Goal: Contribute content: Add original content to the website for others to see

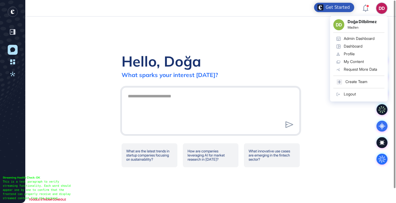
click at [357, 38] on div "Admin Dashboard" at bounding box center [359, 38] width 31 height 4
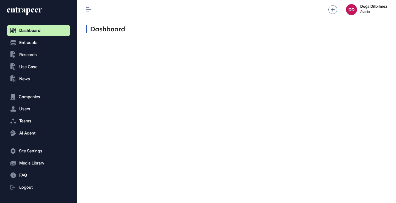
scroll to position [0, 0]
click at [36, 56] on span "Research" at bounding box center [28, 54] width 18 height 4
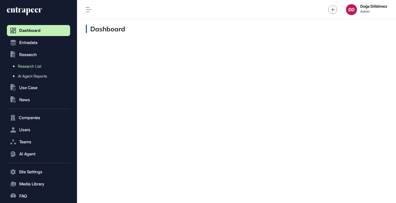
click at [39, 68] on span "Research List" at bounding box center [29, 66] width 23 height 4
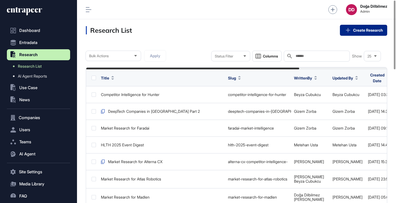
click at [361, 29] on link "Create Research" at bounding box center [363, 30] width 47 height 11
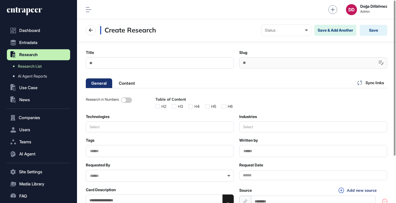
click at [157, 64] on input "Title" at bounding box center [160, 62] width 148 height 11
click at [150, 65] on input "Title" at bounding box center [160, 62] width 148 height 11
paste input "**********"
type input "**********"
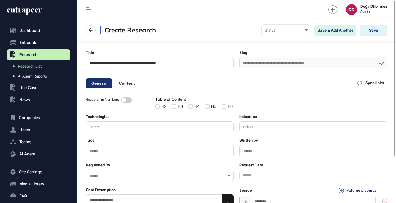
type input "**********"
click at [380, 62] on icon at bounding box center [380, 63] width 5 height 4
drag, startPoint x: 329, startPoint y: 64, endPoint x: 241, endPoint y: 64, distance: 87.7
click at [241, 64] on input "**********" at bounding box center [313, 62] width 148 height 11
click at [203, 76] on main "**********" at bounding box center [236, 131] width 319 height 181
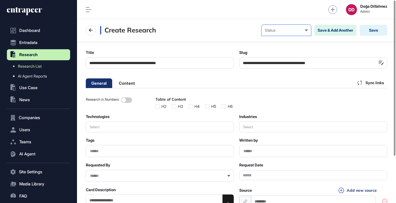
click at [305, 31] on icon at bounding box center [306, 30] width 3 height 2
click at [0, 0] on div "Draft" at bounding box center [0, 0] width 0 height 0
click at [230, 78] on div "General Content Sync links" at bounding box center [236, 82] width 301 height 11
click at [193, 106] on label at bounding box center [190, 106] width 4 height 4
click at [209, 105] on label at bounding box center [207, 106] width 4 height 4
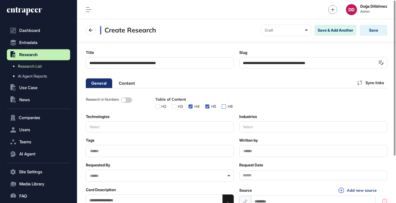
click at [226, 106] on label at bounding box center [224, 106] width 4 height 4
click at [268, 80] on div "General Content Sync links" at bounding box center [236, 82] width 301 height 11
click at [370, 31] on button "Save" at bounding box center [373, 30] width 27 height 11
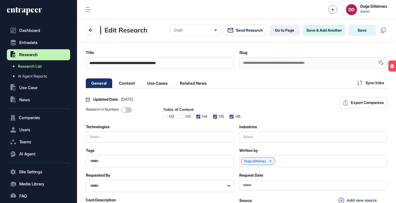
click at [42, 66] on span "Research List" at bounding box center [30, 66] width 24 height 4
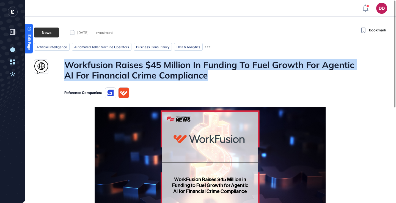
drag, startPoint x: 66, startPoint y: 63, endPoint x: 214, endPoint y: 78, distance: 148.6
click at [214, 78] on h1 "Workfusion Raises $45 Million In Funding To Fuel Growth For Agentic AI For Fina…" at bounding box center [209, 69] width 291 height 21
copy h1 "Workfusion Raises $45 Million In Funding To Fuel Growth For Agentic AI For Fina…"
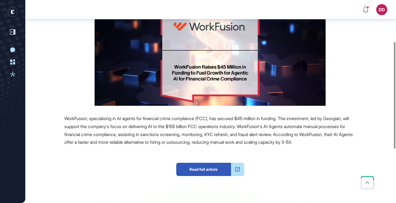
scroll to position [183, 0]
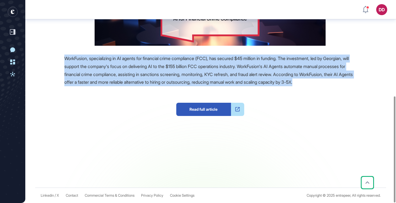
drag, startPoint x: 64, startPoint y: 48, endPoint x: 86, endPoint y: 79, distance: 38.1
click at [86, 79] on div "WorkFusion, specializing in AI agents for financial crime compliance (FCC), has…" at bounding box center [209, 70] width 291 height 32
copy span "WorkFusion, specializing in AI agents for financial crime compliance (FCC), has…"
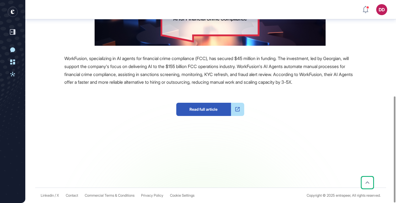
click at [123, 91] on div "Read full article" at bounding box center [209, 112] width 291 height 52
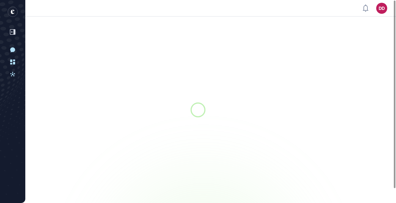
scroll to position [0, 0]
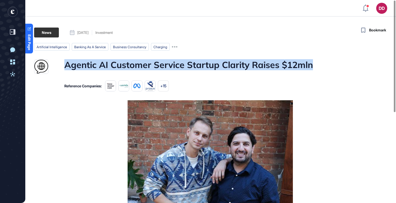
drag, startPoint x: 63, startPoint y: 65, endPoint x: 328, endPoint y: 71, distance: 264.5
click at [328, 71] on div "Agentic AI Customer Service Startup Clarity Raises $12mln" at bounding box center [195, 66] width 322 height 14
copy h1 "Agentic AI Customer Service Startup Clarity Raises $12mln"
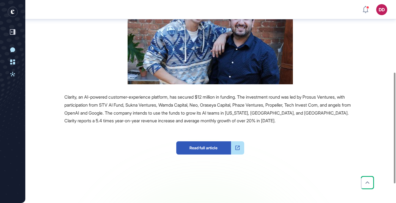
scroll to position [132, 0]
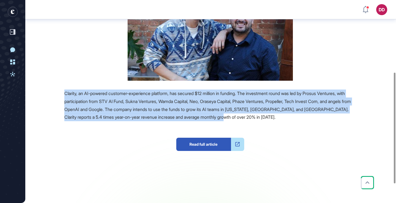
drag, startPoint x: 64, startPoint y: 93, endPoint x: 279, endPoint y: 115, distance: 216.4
click at [279, 115] on div "Source Reference Companies +16 Clarity, an AI-powered customer-experience platf…" at bounding box center [195, 97] width 322 height 252
copy span "Clarity, an AI-powered customer-experience platform, has secured $12 million in…"
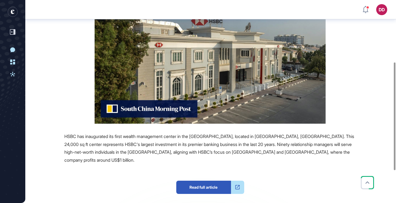
scroll to position [137, 0]
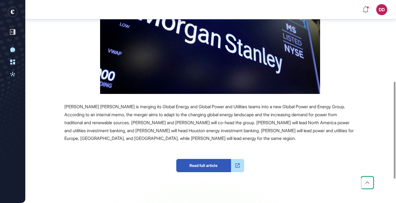
scroll to position [153, 0]
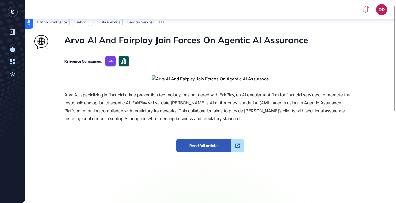
scroll to position [6, 0]
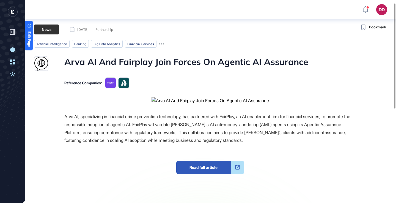
click at [151, 57] on h1 "Arva AI And Fairplay Join Forces On Agentic AI Assurance" at bounding box center [186, 63] width 244 height 14
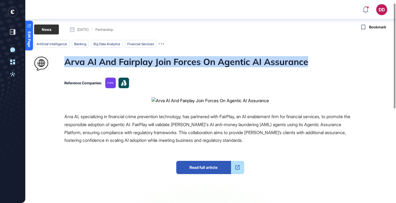
drag, startPoint x: 65, startPoint y: 63, endPoint x: 310, endPoint y: 63, distance: 244.4
click at [310, 63] on div "Arva AI And Fairplay Join Forces On Agentic AI Assurance" at bounding box center [195, 63] width 322 height 14
copy h1 "Arva AI And Fairplay Join Forces On Agentic AI Assurance"
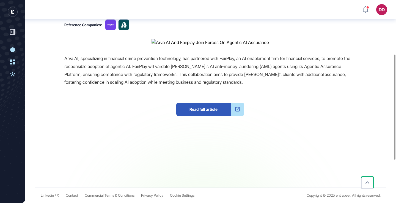
scroll to position [123, 0]
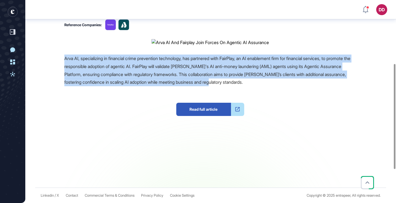
drag, startPoint x: 64, startPoint y: 122, endPoint x: 288, endPoint y: 145, distance: 224.9
click at [288, 86] on div "Arva AI, specializing in financial crime prevention technology, has partnered w…" at bounding box center [209, 70] width 291 height 32
copy span "Arva AI, specializing in financial crime prevention technology, has partnered w…"
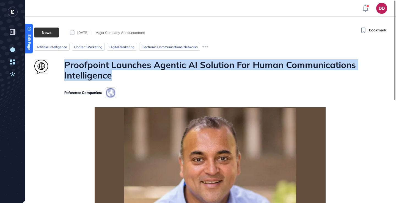
drag, startPoint x: 64, startPoint y: 62, endPoint x: 121, endPoint y: 75, distance: 58.9
click at [121, 75] on h1 "Proofpoint Launches Agentic AI Solution For Human Communications Intelligence" at bounding box center [209, 69] width 291 height 21
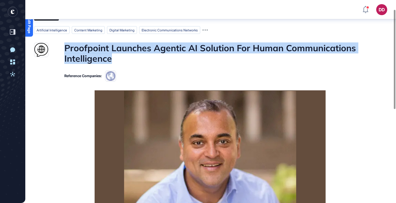
scroll to position [20, 0]
copy h1 "Proofpoint Launches Agentic AI Solution For Human Communications Intelligence"
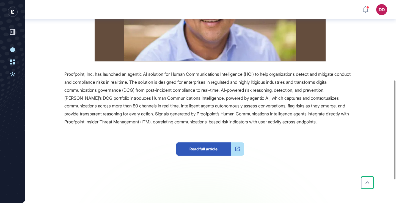
scroll to position [164, 0]
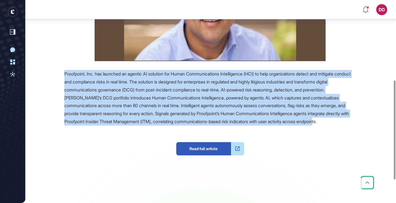
drag, startPoint x: 64, startPoint y: 73, endPoint x: 101, endPoint y: 131, distance: 68.6
click at [101, 131] on div "Source Reference Companies Proofpoint, Inc. has launched an agentic AI solution…" at bounding box center [195, 86] width 322 height 281
copy span "Proofpoint, Inc. has launched an agentic AI solution for Human Communications I…"
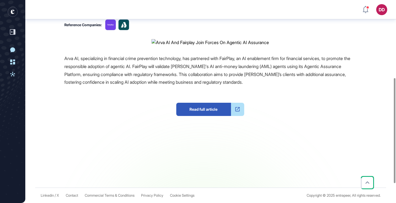
scroll to position [150, 0]
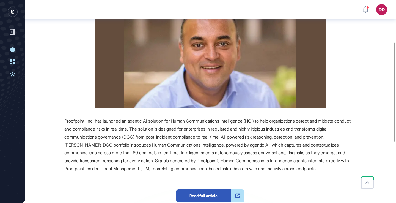
scroll to position [45, 0]
